Goal: Task Accomplishment & Management: Manage account settings

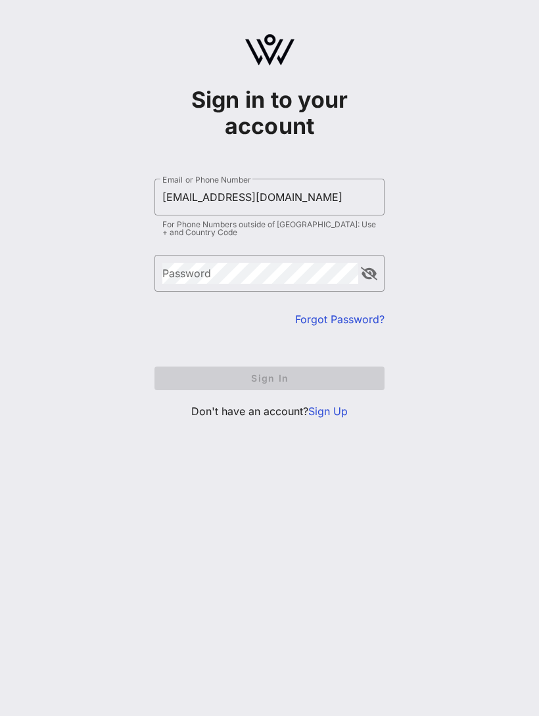
type input "checkin@apotheosisevents.com"
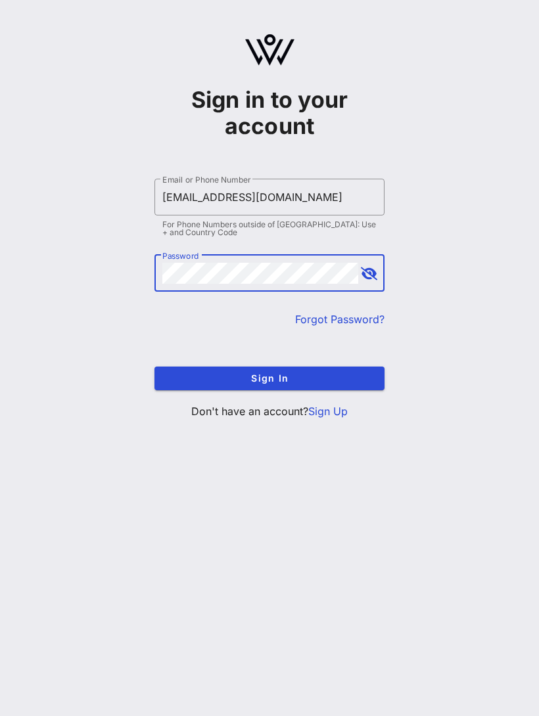
click at [269, 378] on button "Sign In" at bounding box center [269, 379] width 230 height 24
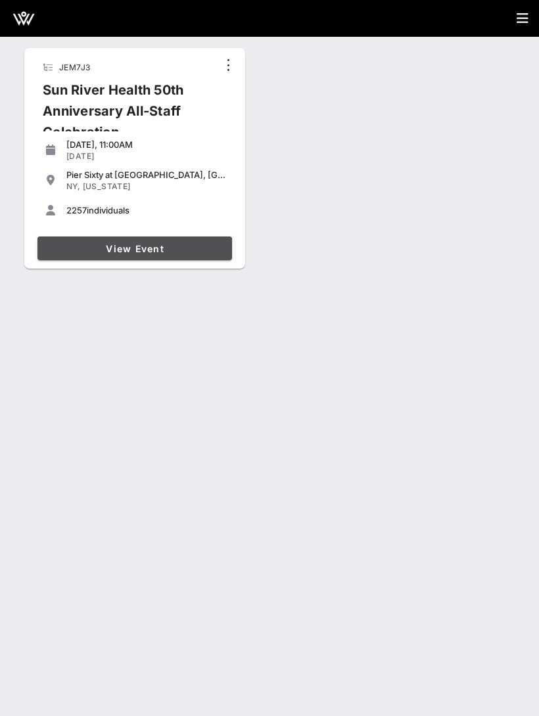
click at [78, 252] on span "View Event" at bounding box center [135, 248] width 184 height 11
